Goal: Task Accomplishment & Management: Complete application form

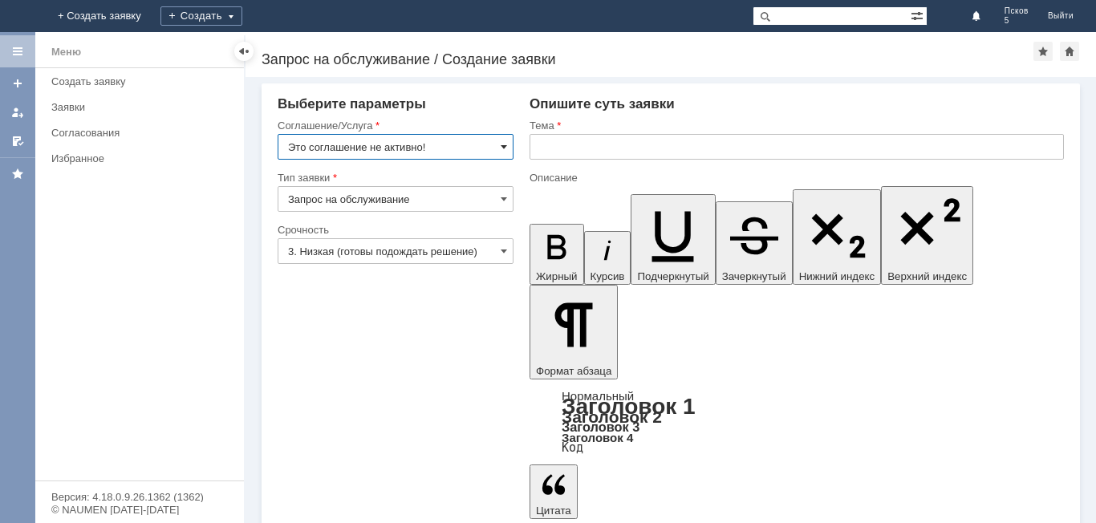
click at [500, 140] on span at bounding box center [503, 146] width 6 height 13
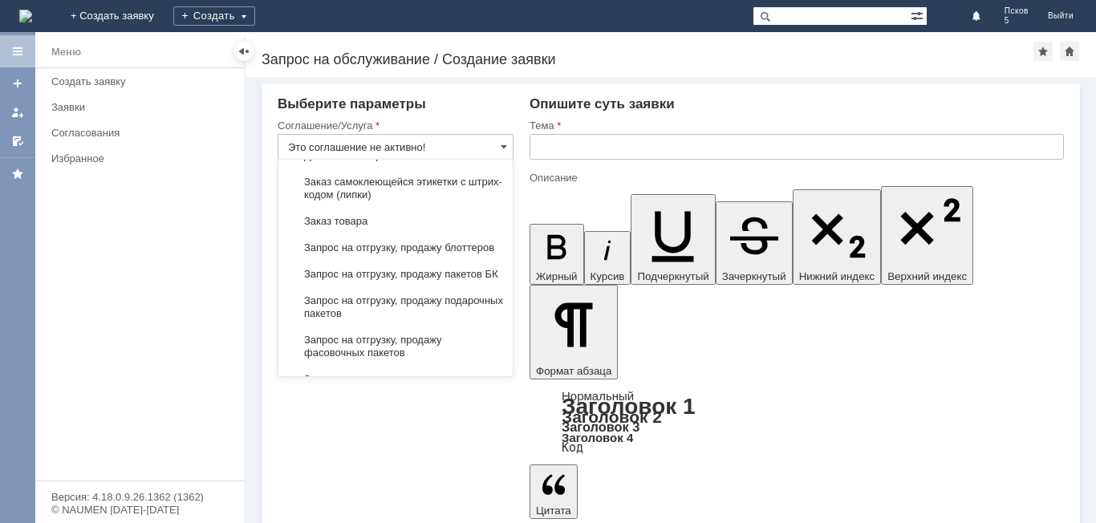
scroll to position [561, 0]
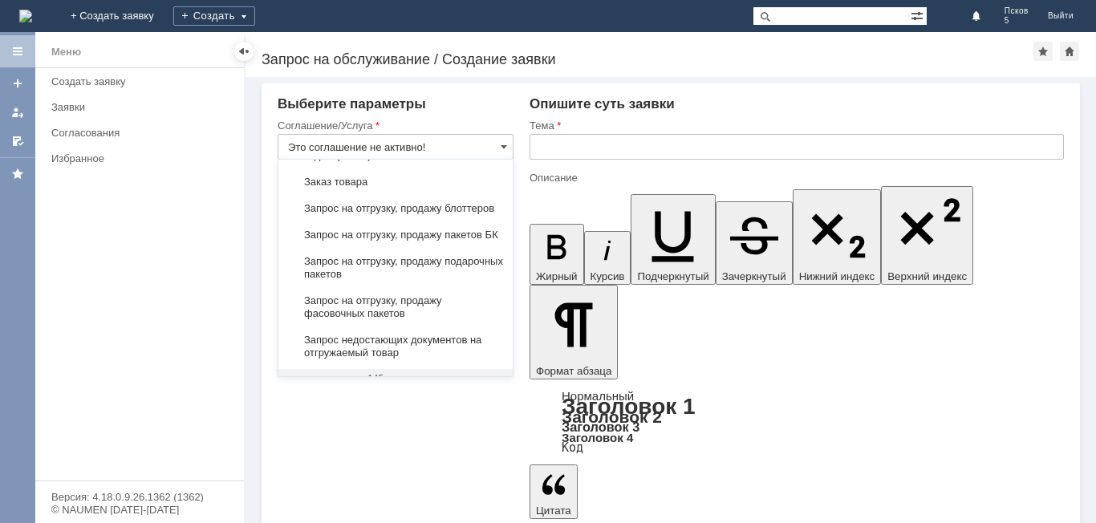
click at [477, 241] on span "Запрос на отгрузку, продажу пакетов БК" at bounding box center [395, 235] width 215 height 13
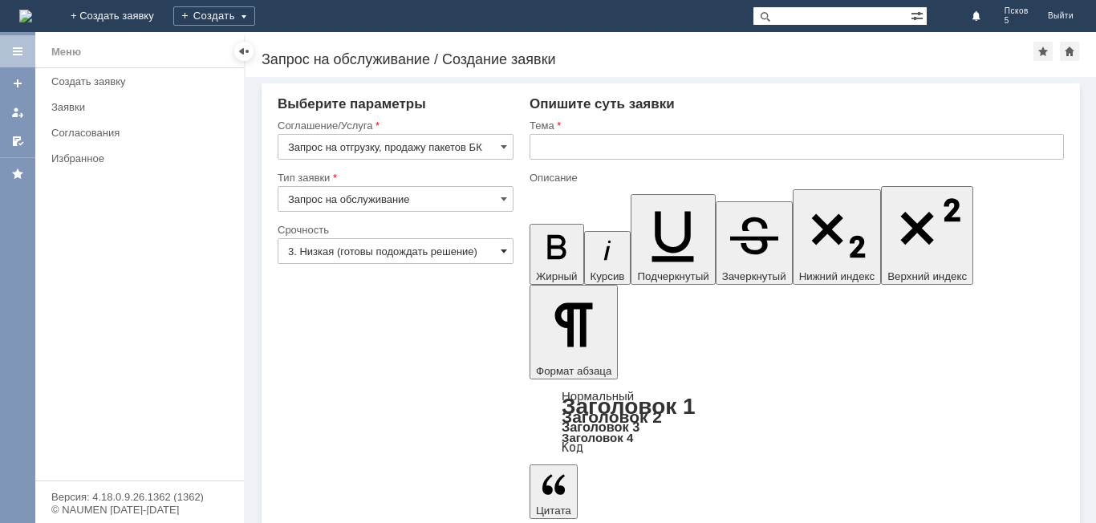
type input "Запрос на отгрузку, продажу пакетов БК"
click at [506, 253] on span at bounding box center [503, 251] width 6 height 13
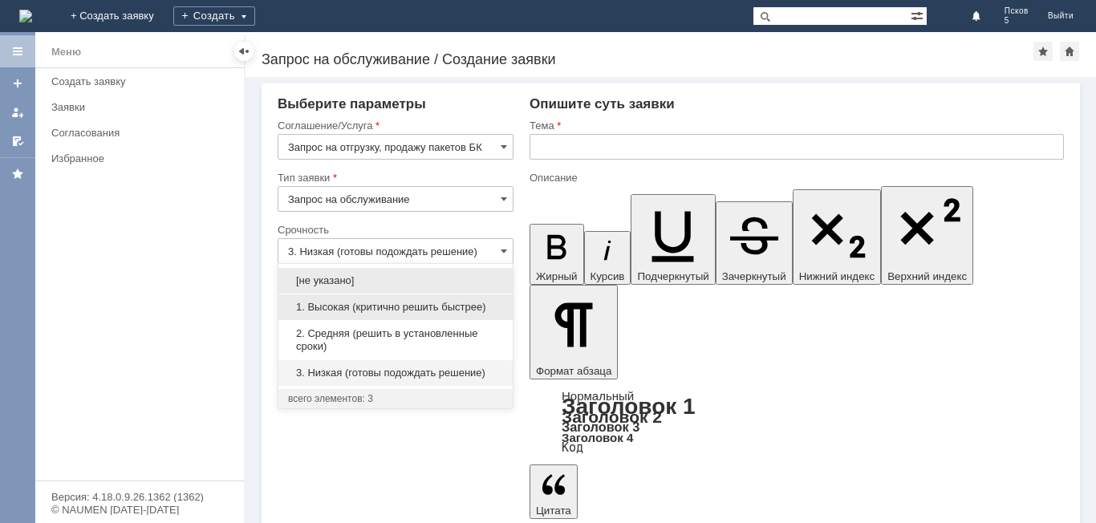
click at [426, 306] on span "1. Высокая (критично решить быстрее)" at bounding box center [395, 307] width 215 height 13
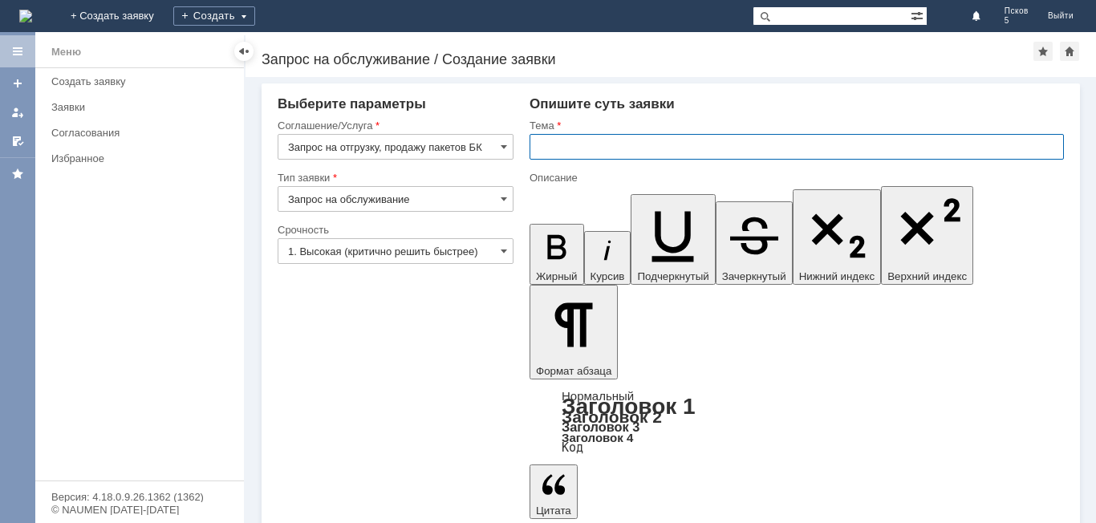
type input "1. Высокая (критично решить быстрее)"
click at [586, 150] on input "text" at bounding box center [796, 147] width 534 height 26
type input "пакеты БК"
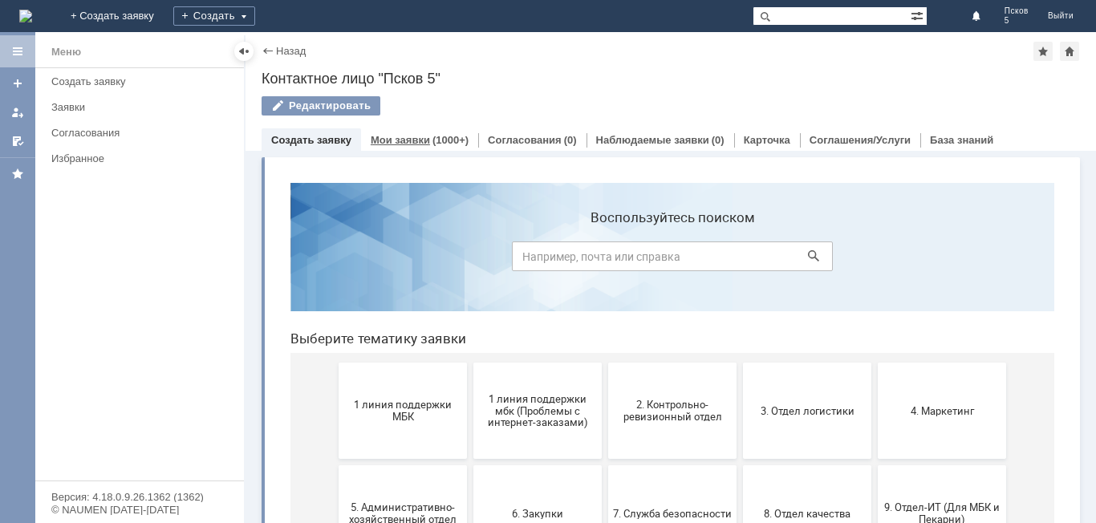
click at [416, 140] on link "Мои заявки" at bounding box center [400, 140] width 59 height 12
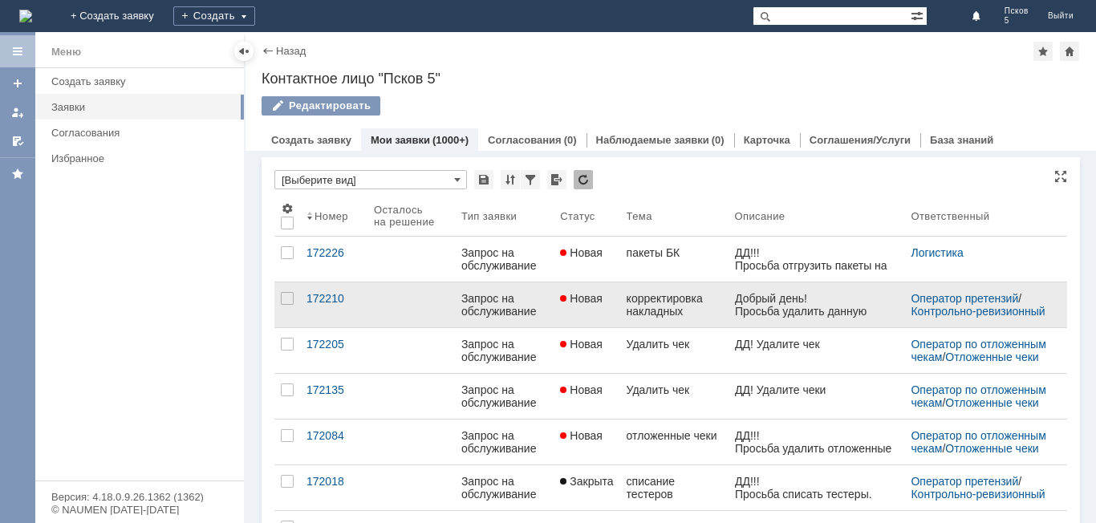
click at [668, 310] on div "корректировка накладных" at bounding box center [673, 305] width 95 height 26
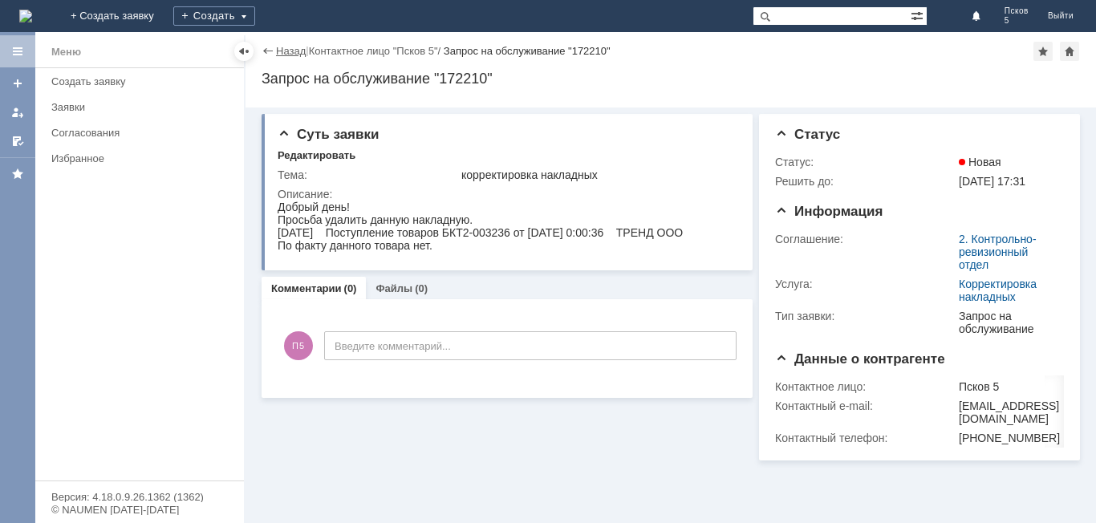
click at [298, 53] on link "Назад" at bounding box center [291, 51] width 30 height 12
